Goal: Information Seeking & Learning: Learn about a topic

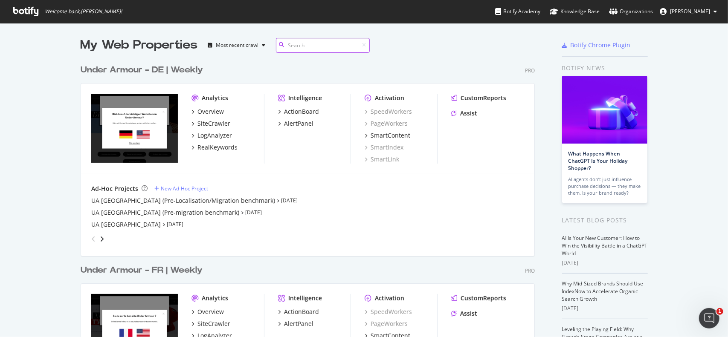
scroll to position [331, 714]
click at [129, 199] on div "UA [GEOGRAPHIC_DATA] (Pre-Localisation/Migration benchmark)" at bounding box center [183, 201] width 184 height 9
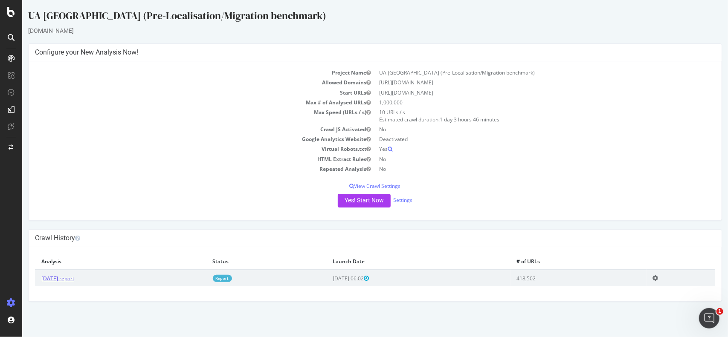
click at [73, 276] on link "[DATE] report" at bounding box center [57, 278] width 33 height 7
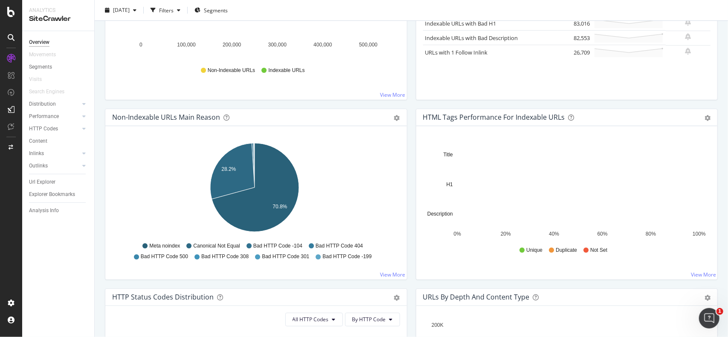
scroll to position [186, 0]
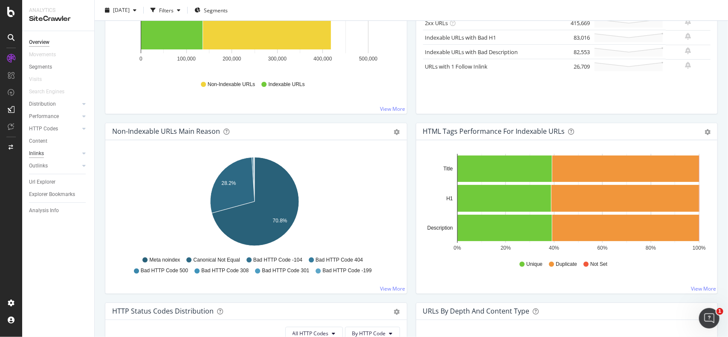
click at [40, 155] on div "Inlinks" at bounding box center [36, 153] width 15 height 9
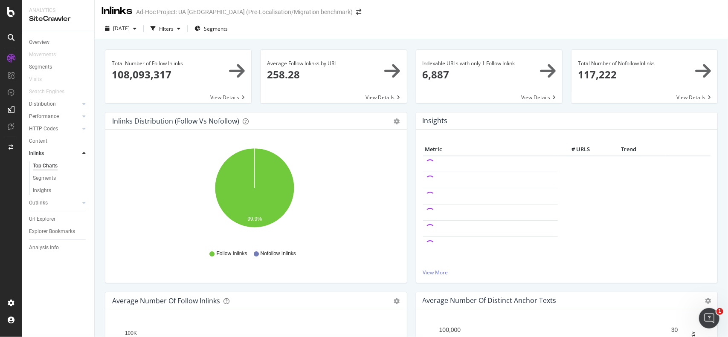
scroll to position [1, 0]
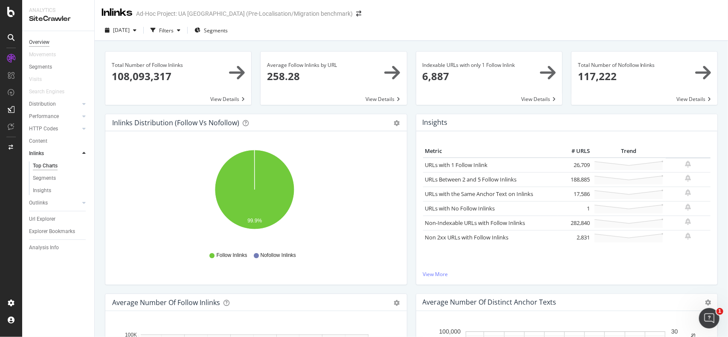
click at [35, 39] on div "Overview" at bounding box center [39, 42] width 20 height 9
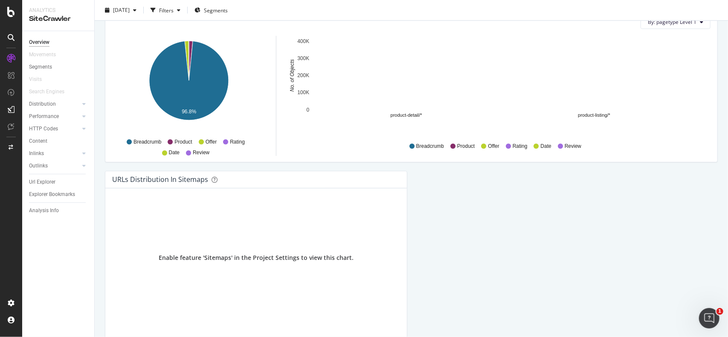
scroll to position [898, 0]
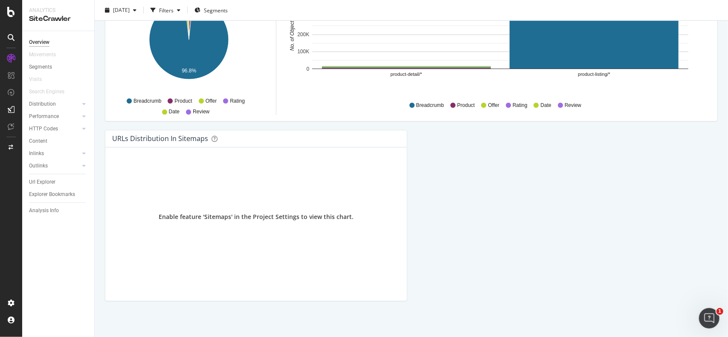
click at [46, 40] on div "Overview" at bounding box center [39, 42] width 20 height 9
